Goal: Task Accomplishment & Management: Manage account settings

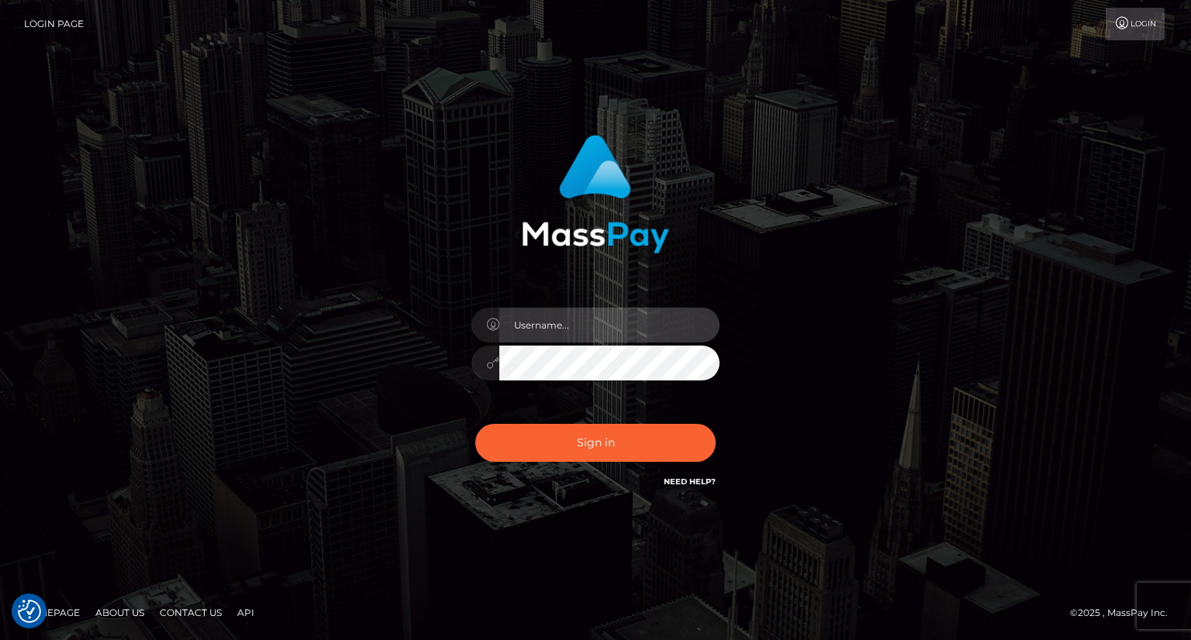
click at [551, 319] on input "text" at bounding box center [609, 325] width 220 height 35
type input "Mirasol.spree"
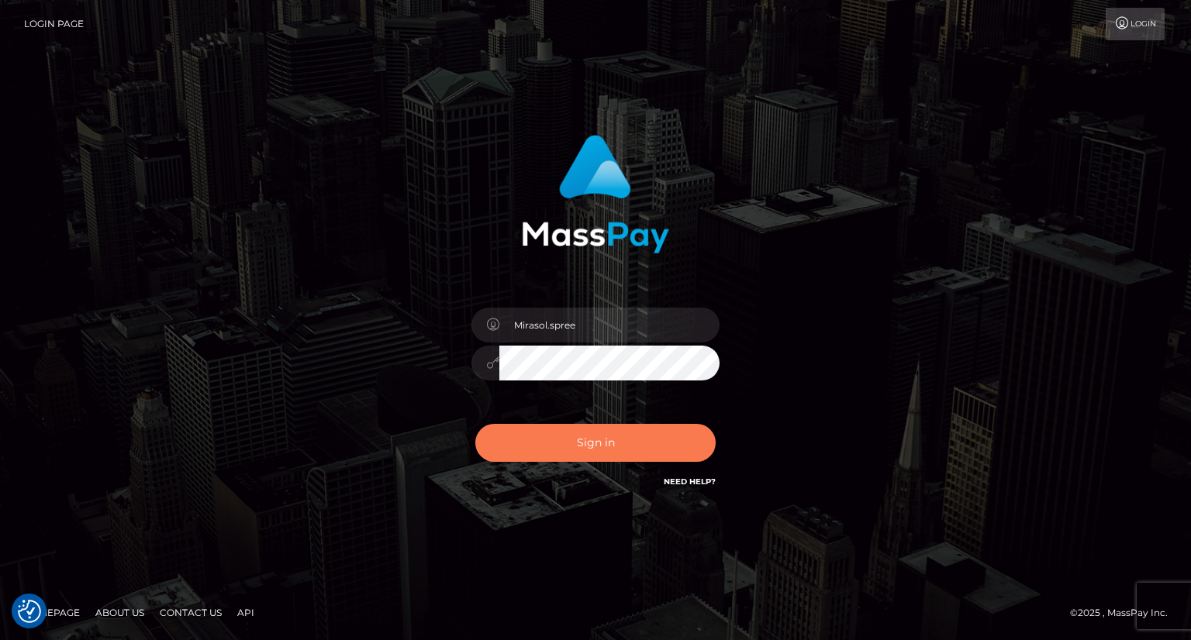
click at [512, 447] on button "Sign in" at bounding box center [595, 443] width 240 height 38
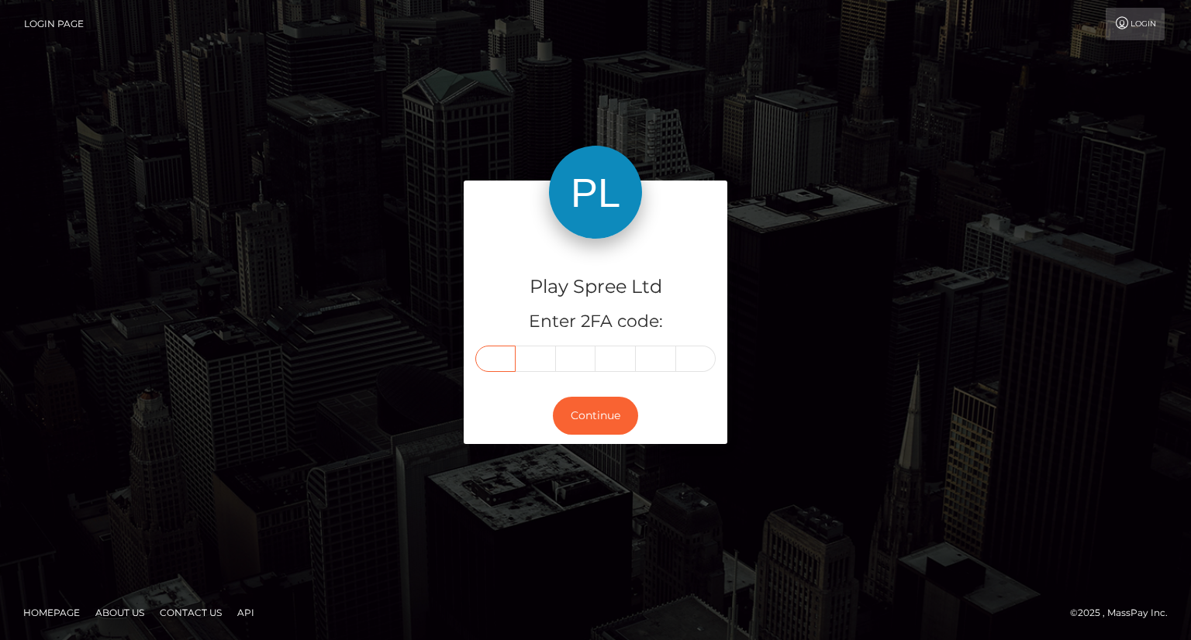
click at [489, 362] on input "text" at bounding box center [495, 359] width 40 height 26
type input "2"
type input "9"
type input "3"
type input "6"
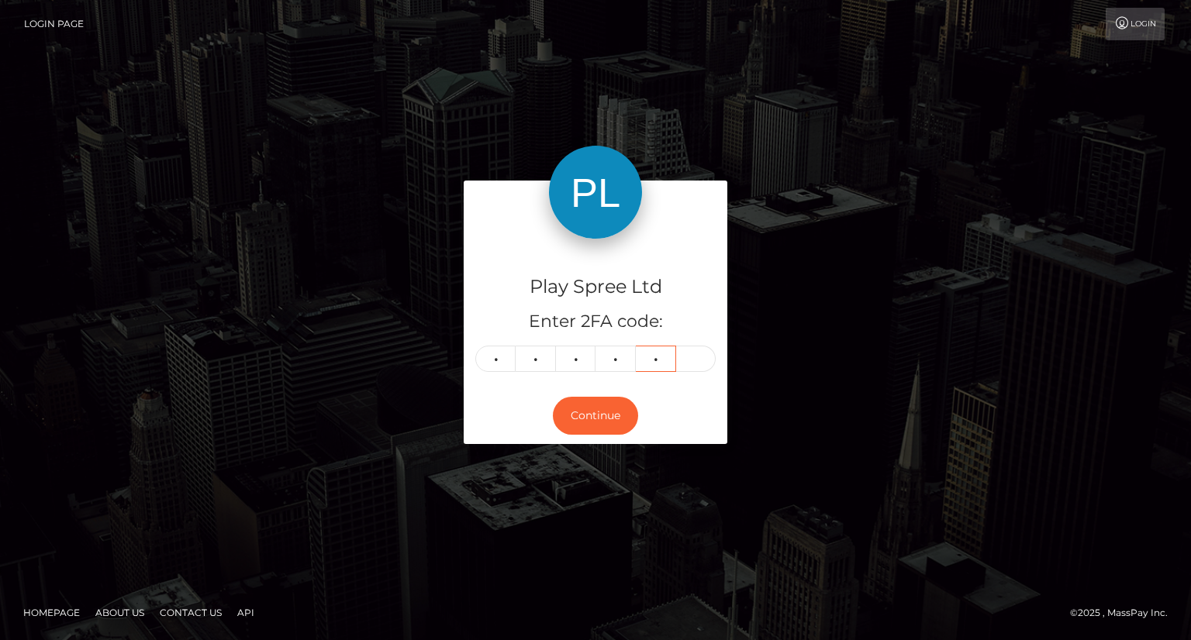
type input "0"
type input "7"
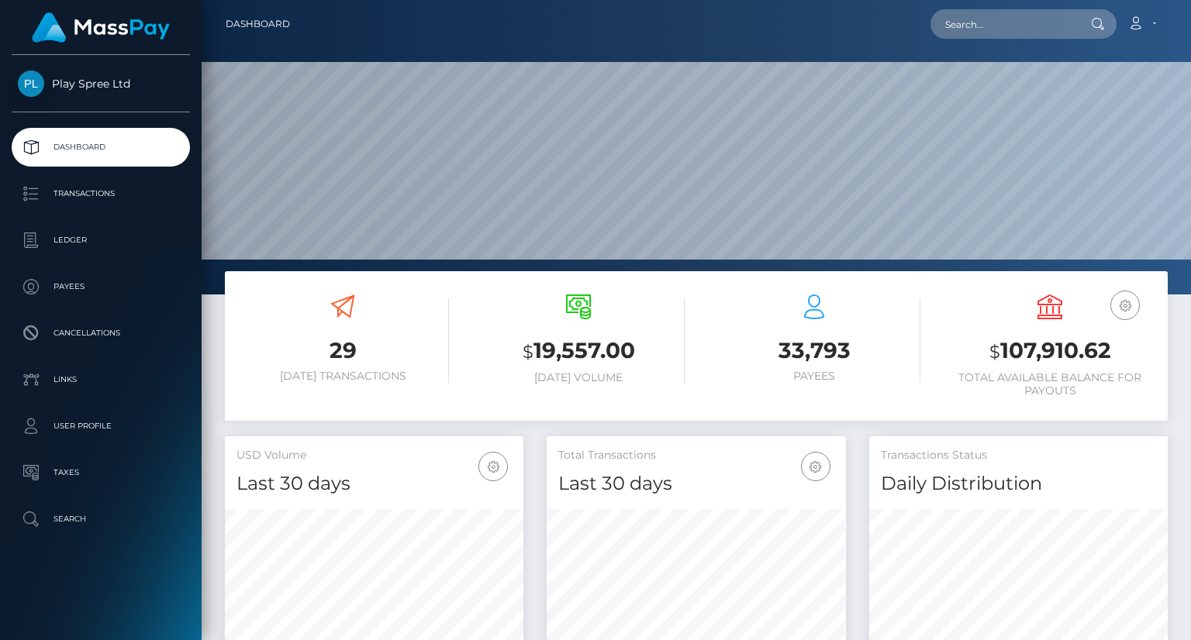
scroll to position [274, 298]
drag, startPoint x: 996, startPoint y: 352, endPoint x: 1109, endPoint y: 359, distance: 112.7
click at [1109, 359] on h3 "$ 107,910.62" at bounding box center [1050, 352] width 212 height 32
copy h3 "107,910.62"
